Goal: Transaction & Acquisition: Subscribe to service/newsletter

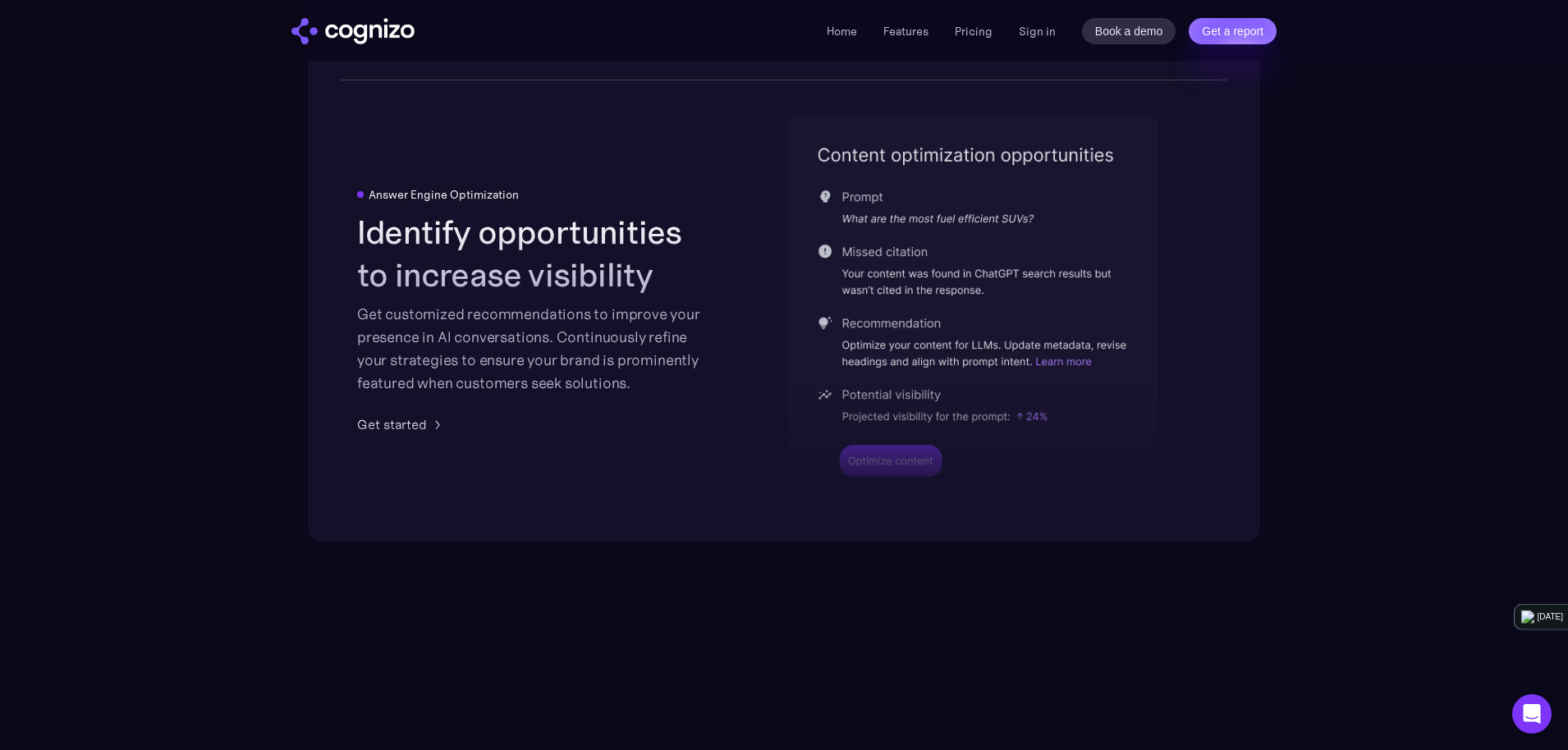
scroll to position [3379, 0]
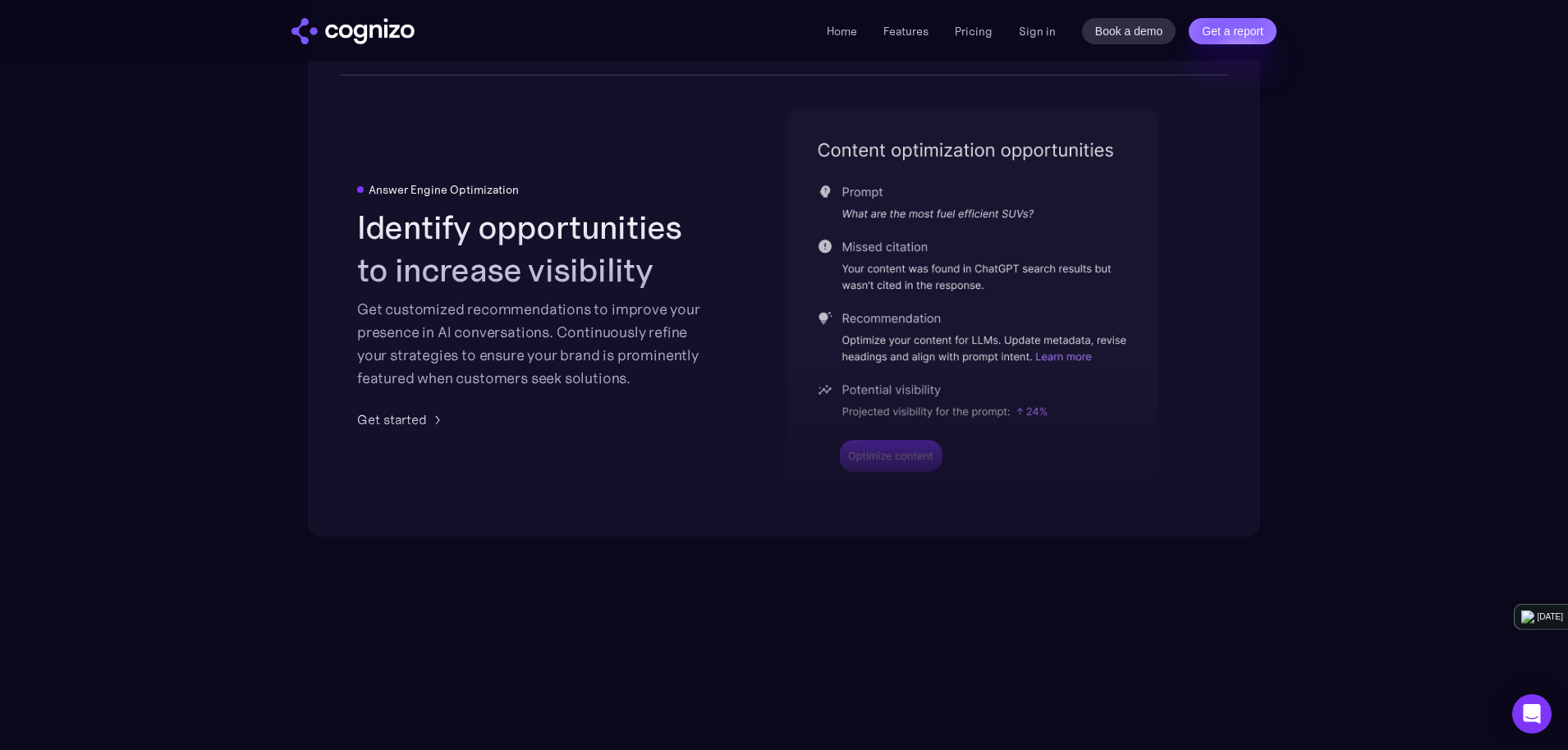
click at [866, 266] on div at bounding box center [972, 383] width 371 height 241
click at [884, 267] on div at bounding box center [972, 383] width 371 height 241
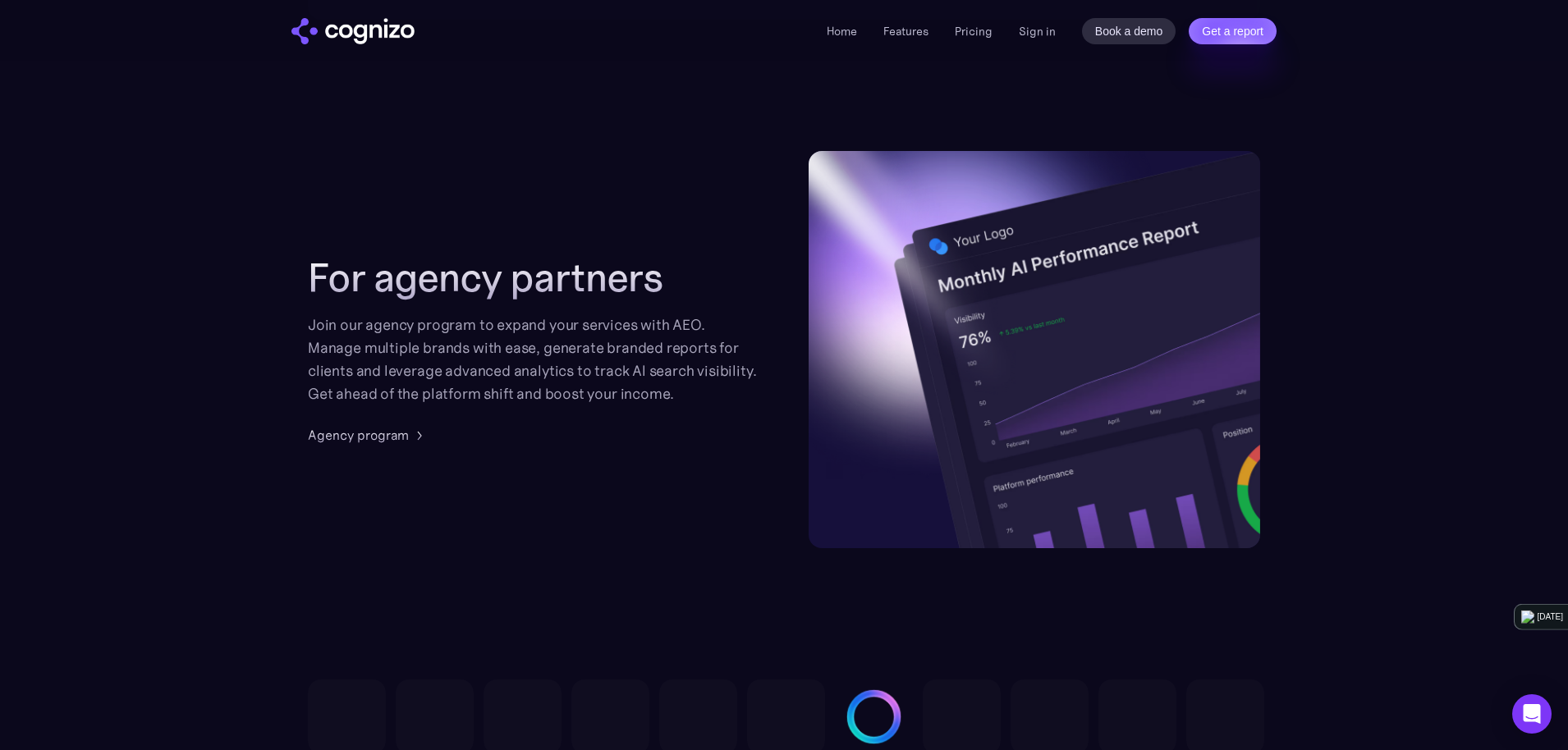
scroll to position [3897, 0]
drag, startPoint x: 594, startPoint y: 319, endPoint x: 517, endPoint y: 317, distance: 77.0
click at [517, 317] on div "Join our agency program to expand your services with AEO. Manage multiple brand…" at bounding box center [534, 358] width 451 height 92
drag, startPoint x: 517, startPoint y: 317, endPoint x: 568, endPoint y: 331, distance: 52.9
click at [517, 317] on div "Join our agency program to expand your services with AEO. Manage multiple brand…" at bounding box center [534, 358] width 451 height 92
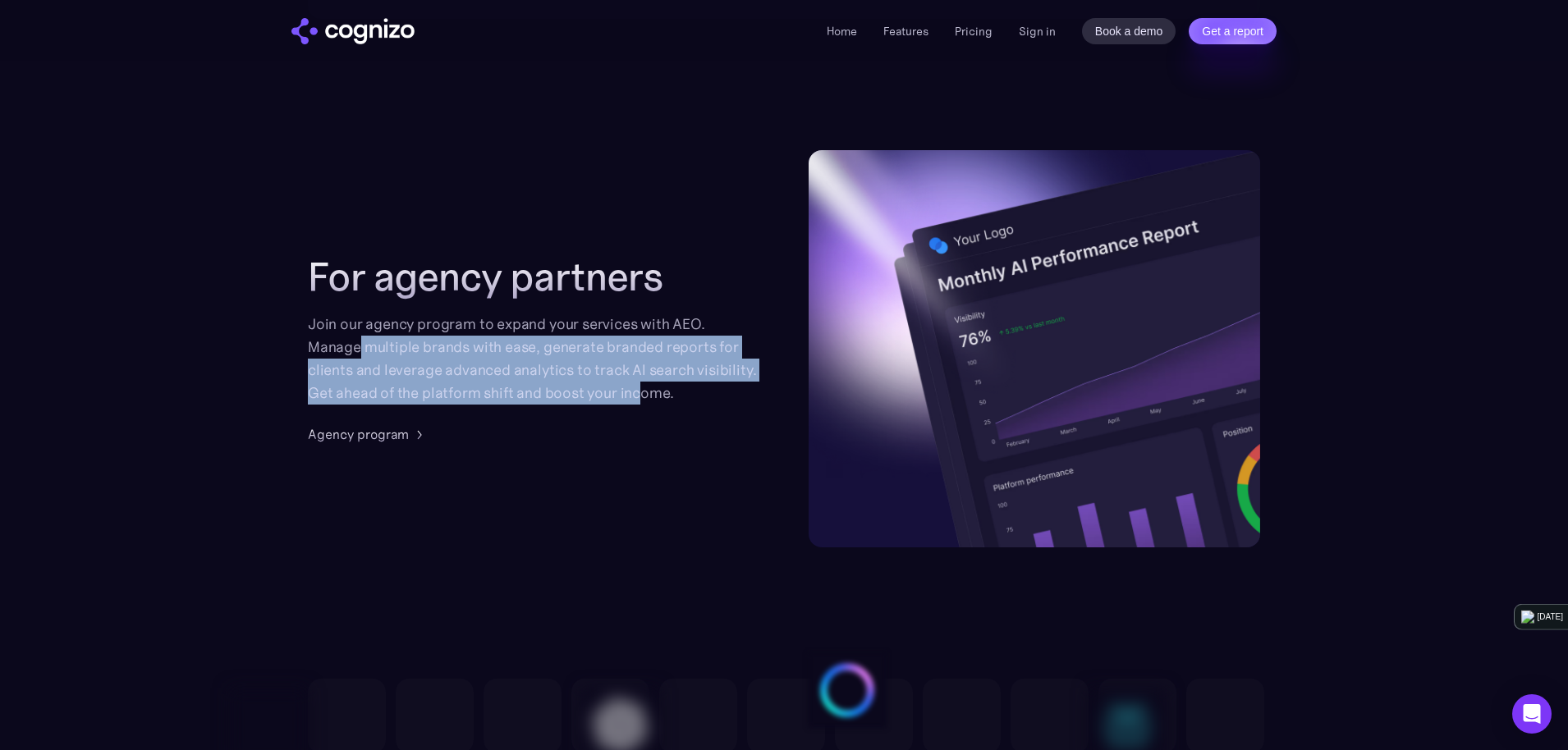
drag, startPoint x: 626, startPoint y: 386, endPoint x: 361, endPoint y: 348, distance: 267.7
click at [361, 348] on div "Join our agency program to expand your services with AEO. Manage multiple brand…" at bounding box center [534, 358] width 451 height 92
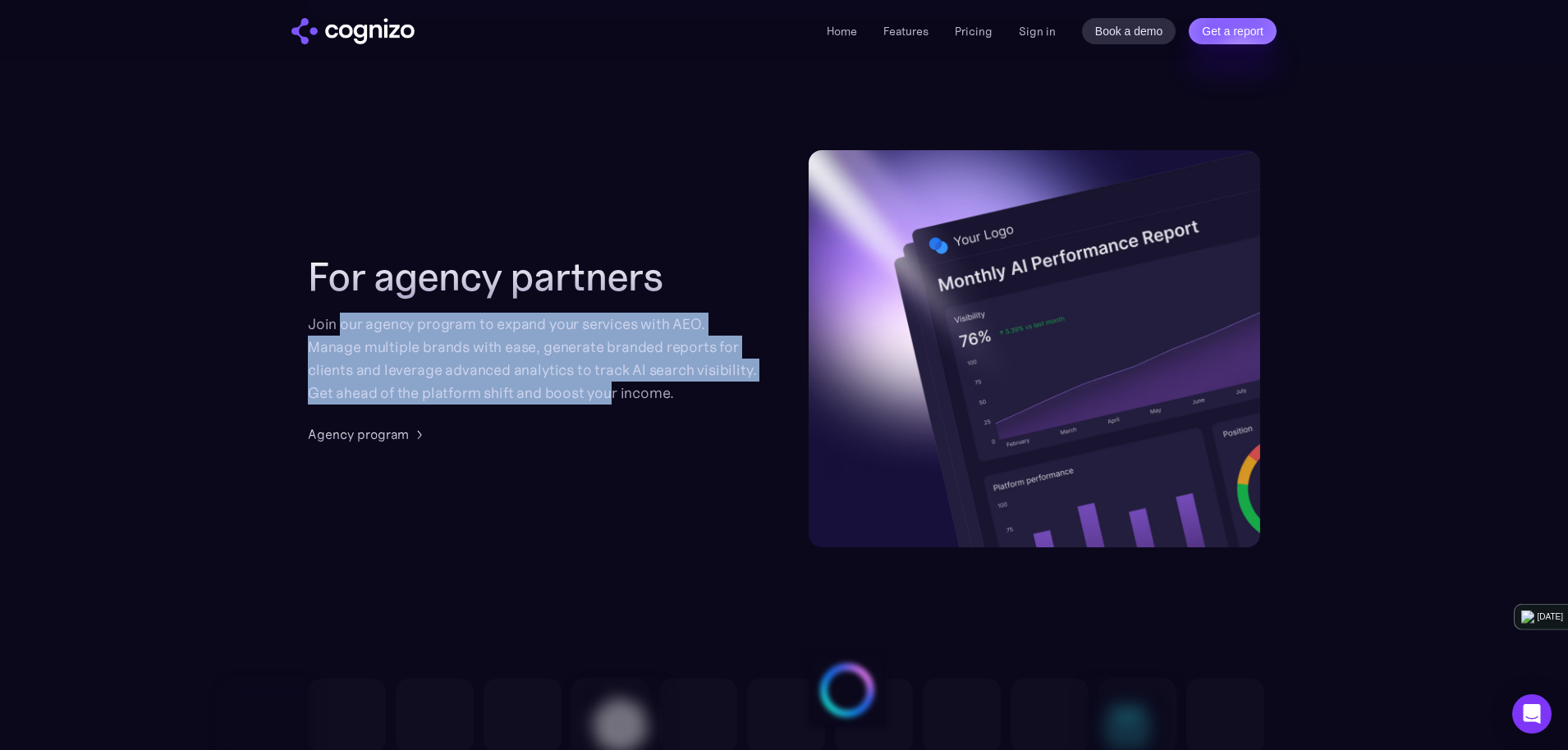
drag, startPoint x: 343, startPoint y: 329, endPoint x: 611, endPoint y: 383, distance: 273.4
click at [611, 383] on div "Join our agency program to expand your services with AEO. Manage multiple brand…" at bounding box center [534, 358] width 451 height 92
click at [522, 365] on div "Join our agency program to expand your services with AEO. Manage multiple brand…" at bounding box center [534, 358] width 451 height 92
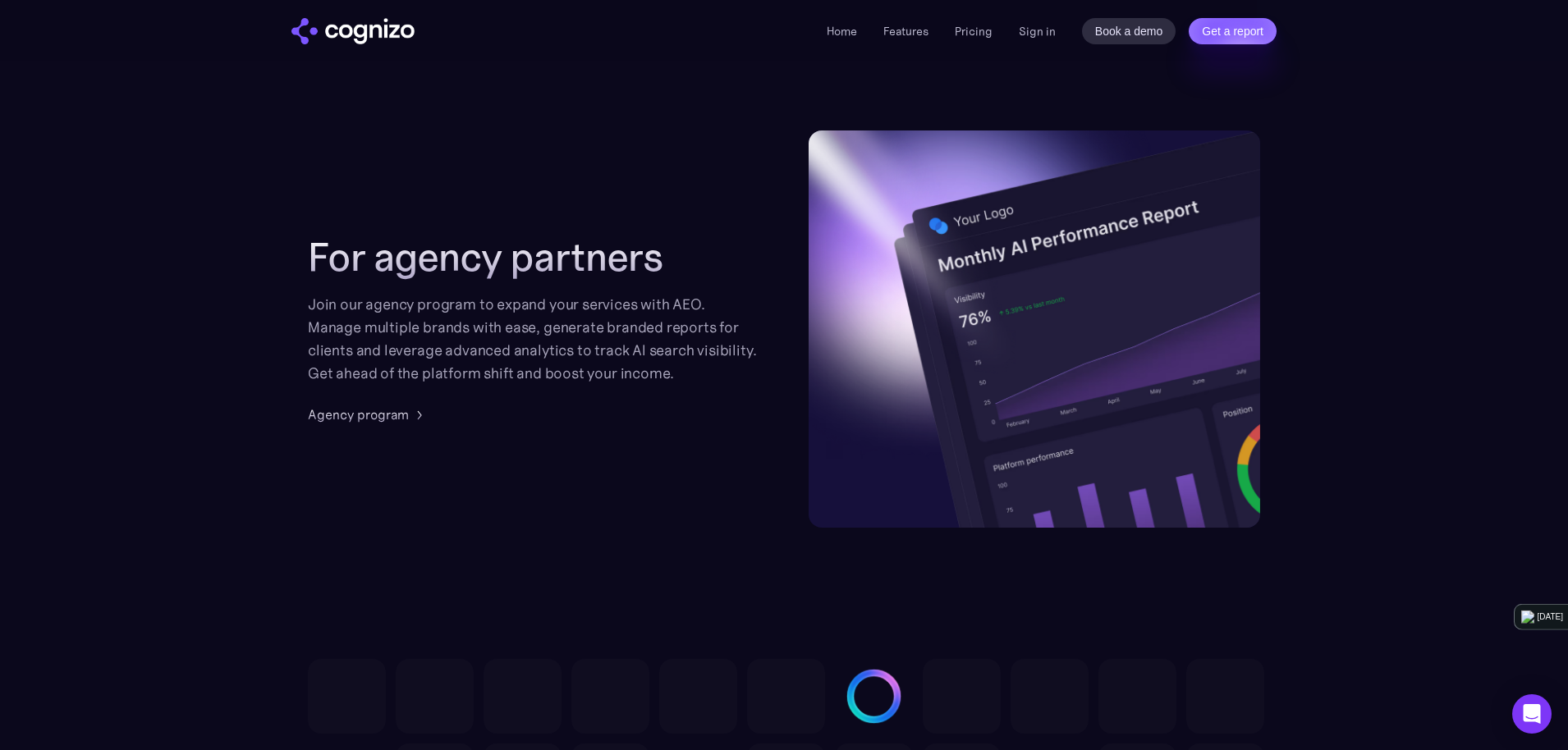
scroll to position [3801, 0]
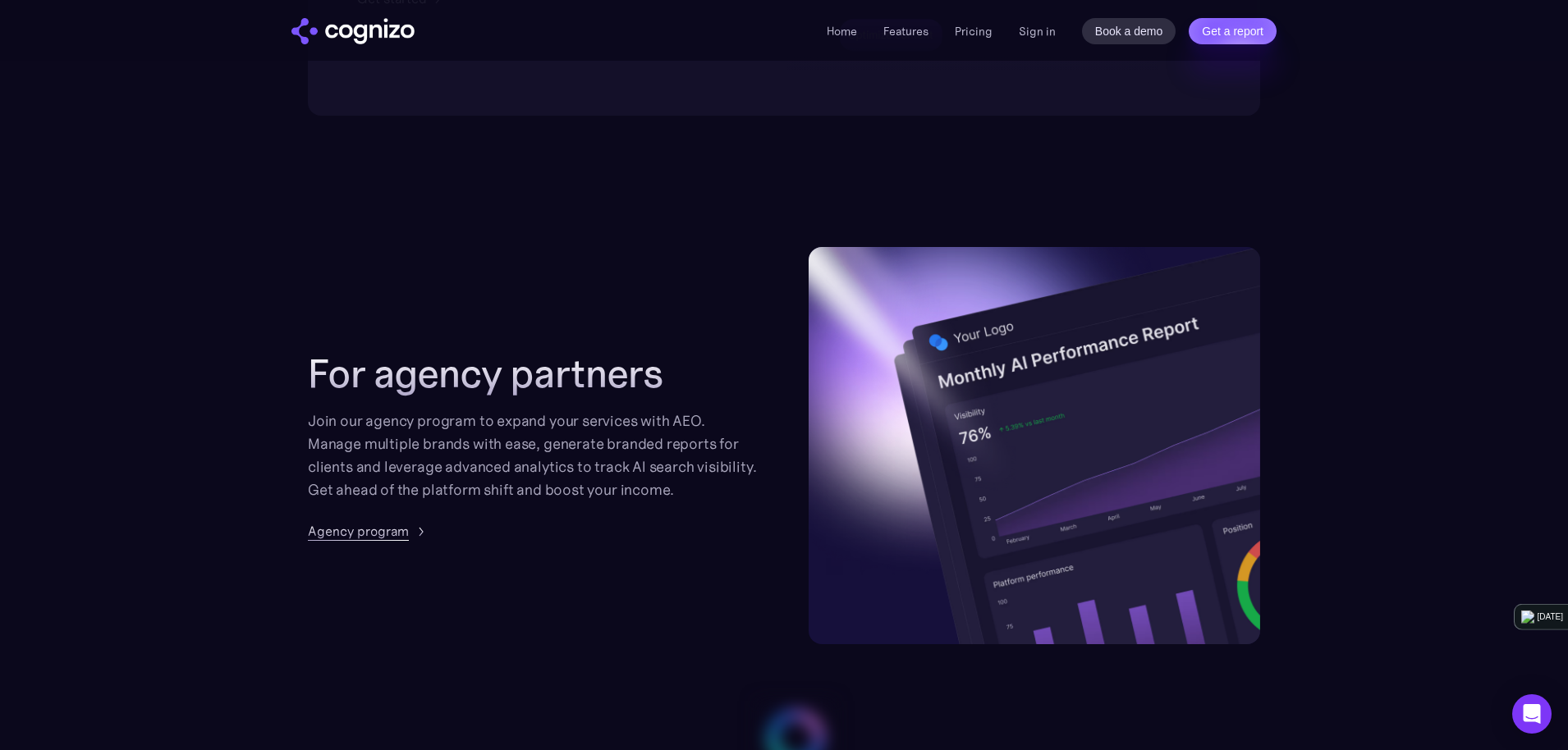
click at [374, 535] on div "Agency program" at bounding box center [358, 530] width 101 height 19
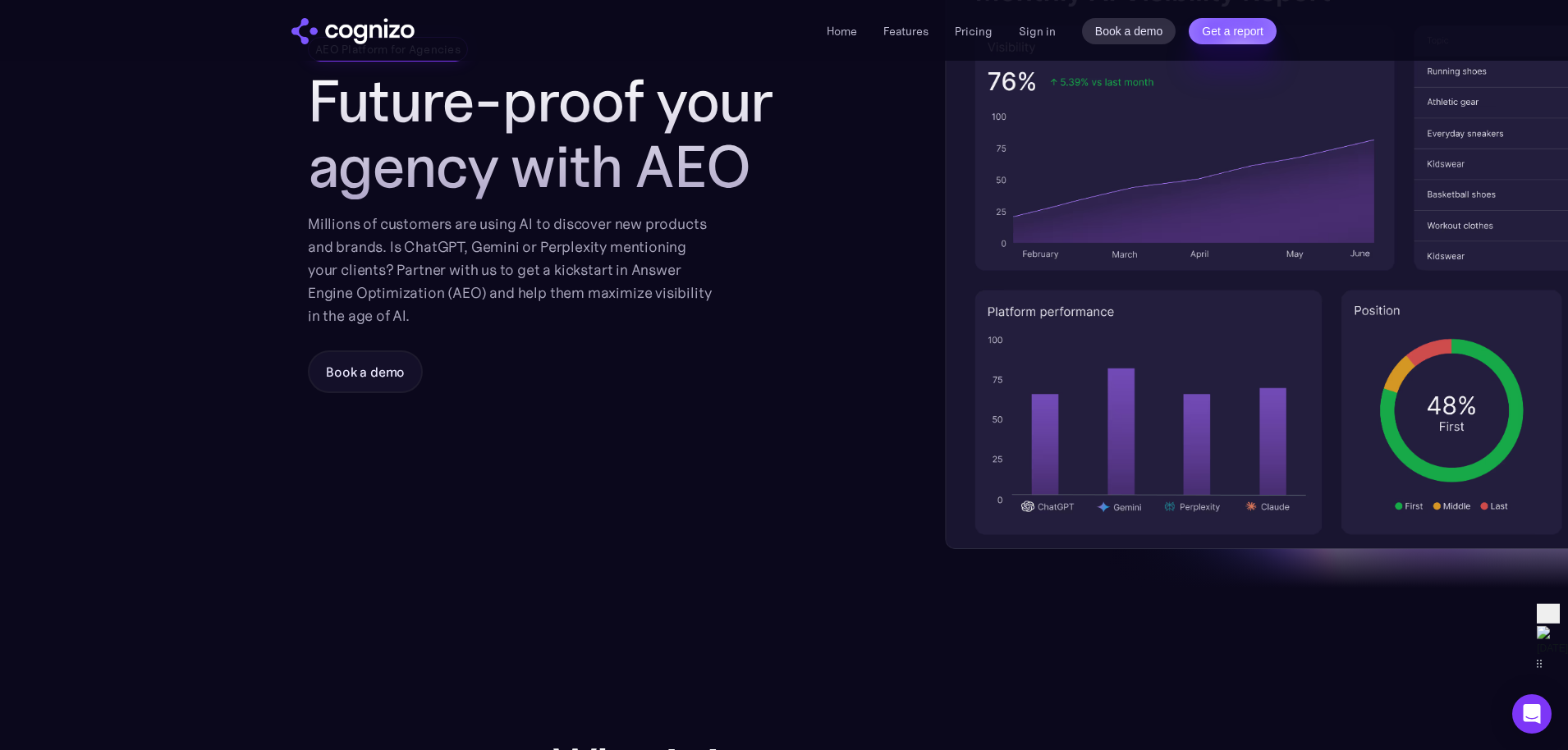
scroll to position [190, 0]
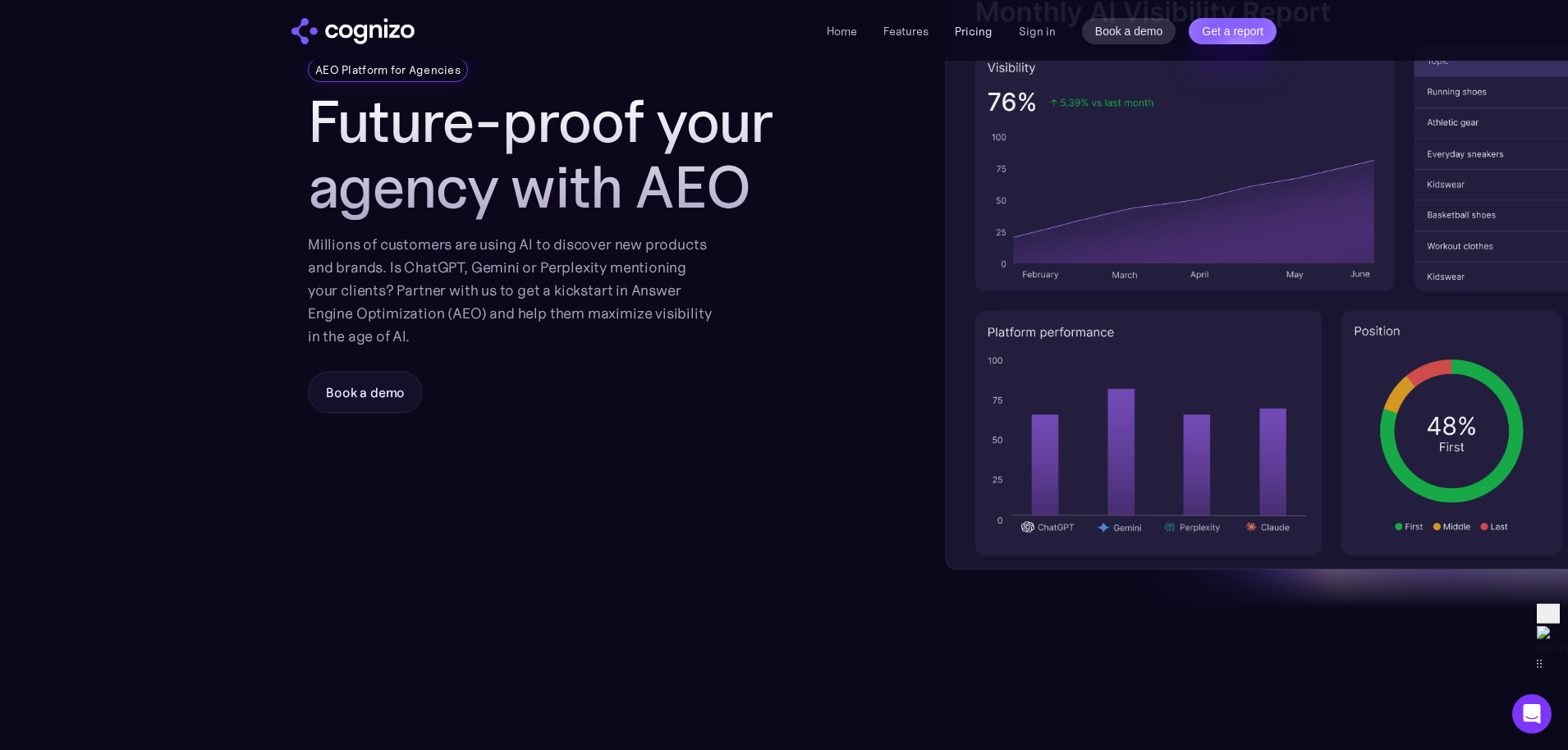
click at [979, 30] on link "Pricing" at bounding box center [973, 31] width 38 height 15
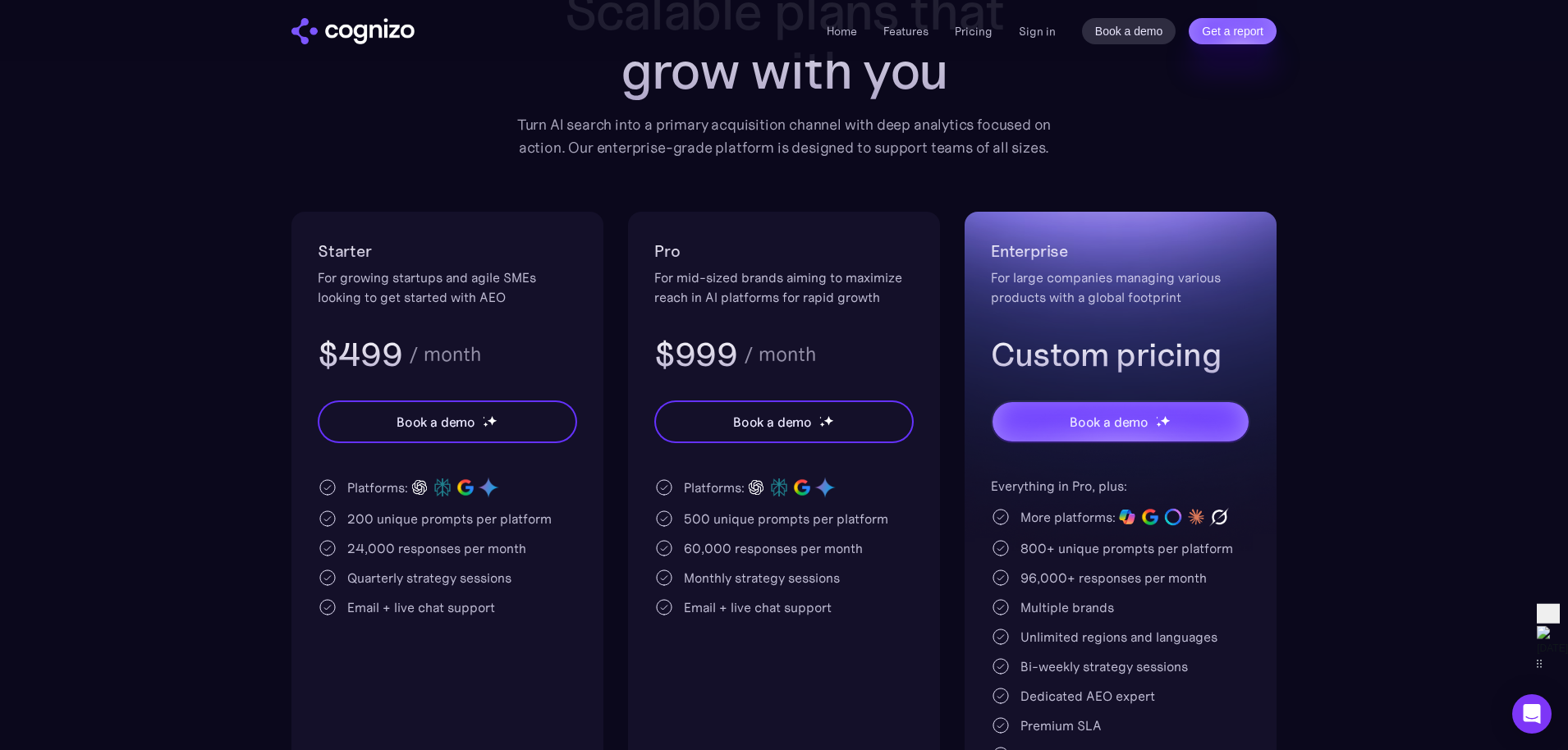
scroll to position [186, 0]
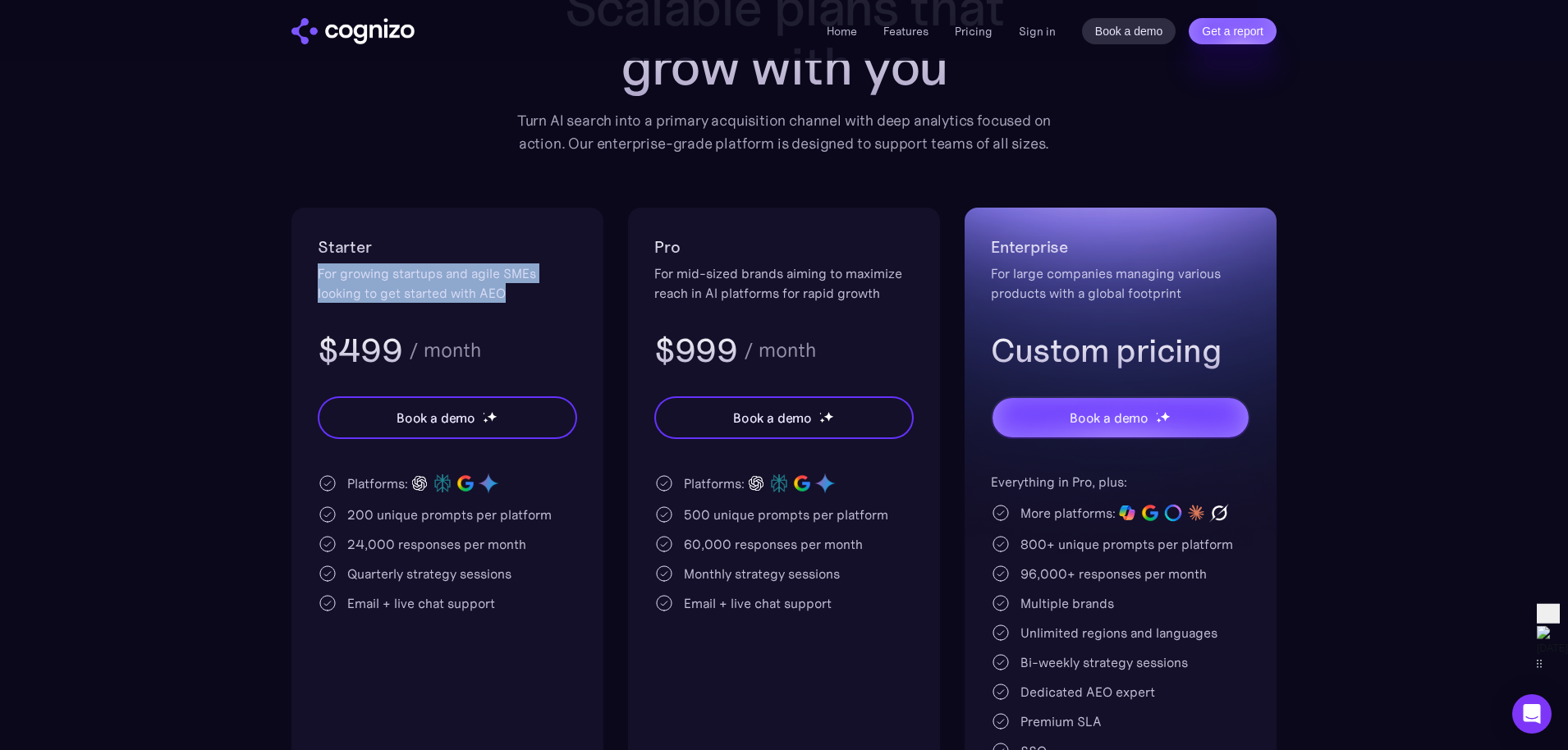
drag, startPoint x: 521, startPoint y: 288, endPoint x: 357, endPoint y: 262, distance: 166.0
click at [357, 262] on div "Starter For growing startups and agile SMEs looking to get started with AEO $49…" at bounding box center [447, 302] width 259 height 138
drag, startPoint x: 357, startPoint y: 262, endPoint x: 386, endPoint y: 273, distance: 31.0
click at [357, 262] on div "Starter For growing startups and agile SMEs looking to get started with AEO $49…" at bounding box center [447, 302] width 259 height 138
